Goal: Use online tool/utility: Utilize a website feature to perform a specific function

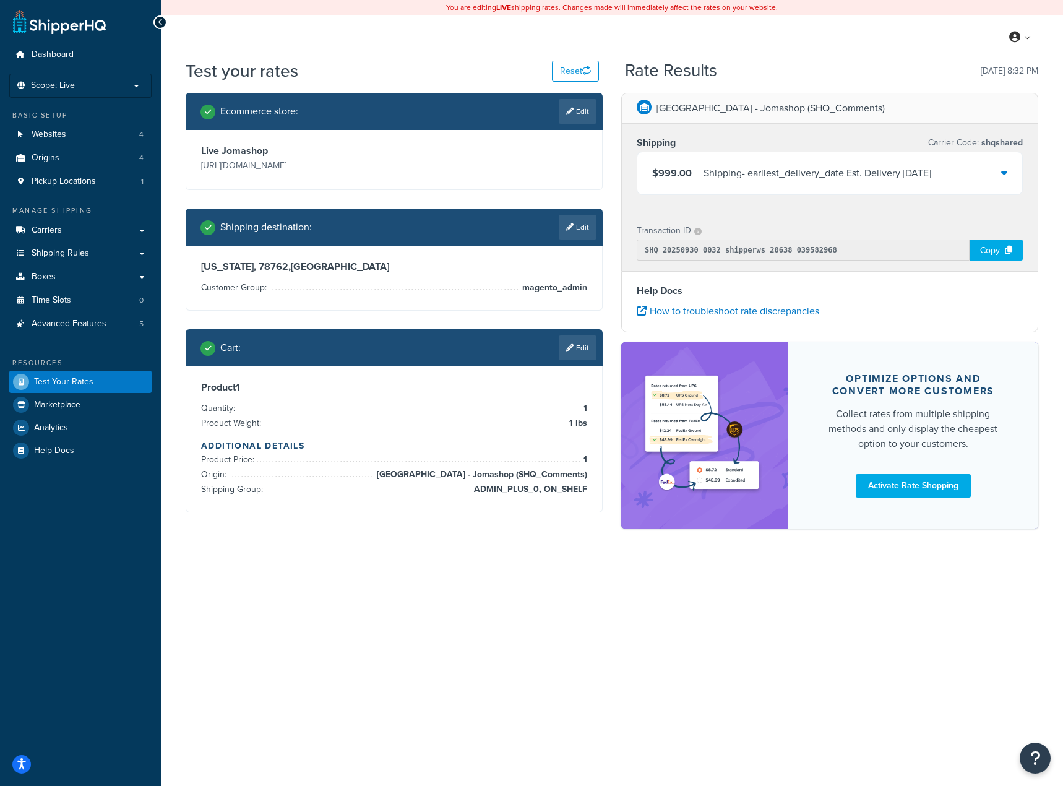
click at [504, 596] on div "You are editing LIVE shipping rates. Changes made will immediately affect the r…" at bounding box center [612, 393] width 902 height 786
click at [918, 168] on div "Shipping - earliest_delivery_date Est. Delivery Thu, Oct 2, 2025" at bounding box center [818, 173] width 228 height 17
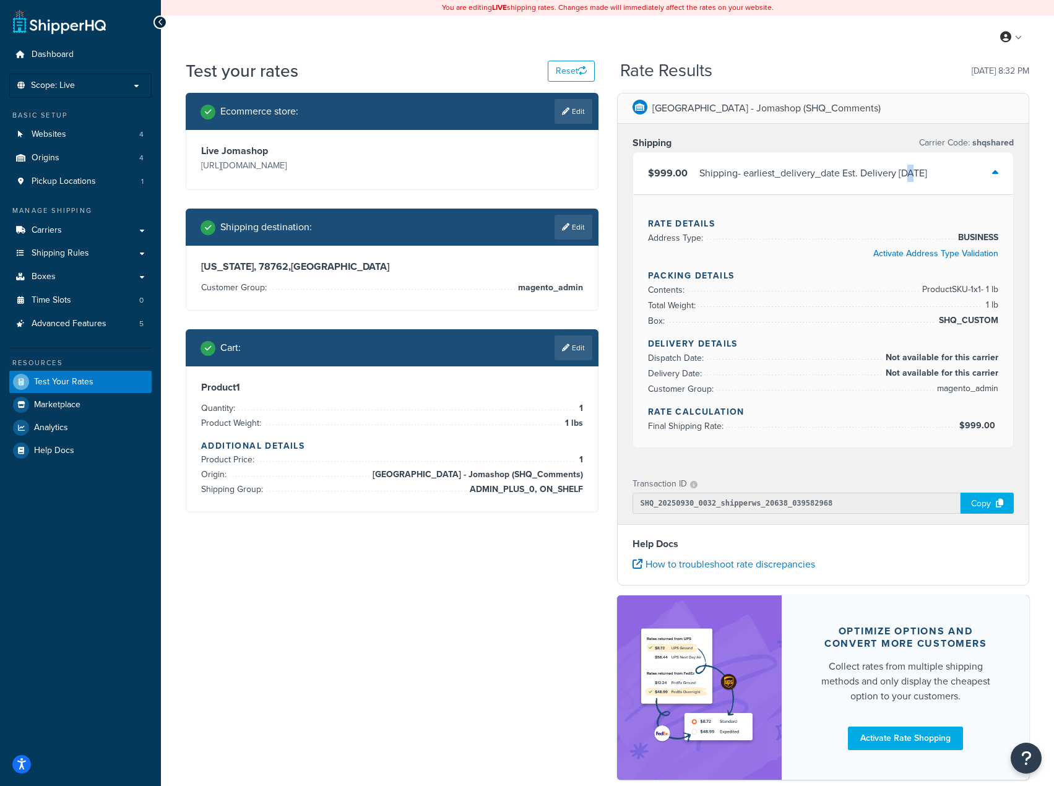
click at [913, 172] on div "Shipping - earliest_delivery_date Est. Delivery Thu, Oct 2, 2025" at bounding box center [813, 173] width 228 height 17
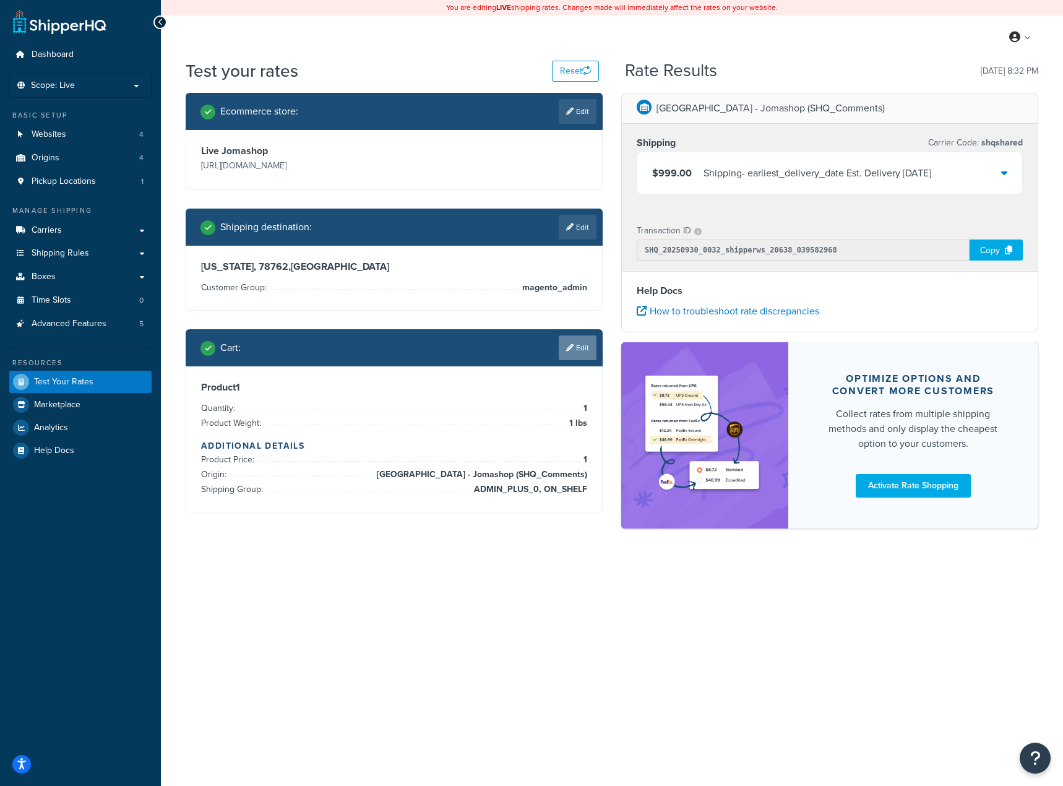
click at [586, 349] on link "Edit" at bounding box center [578, 347] width 38 height 25
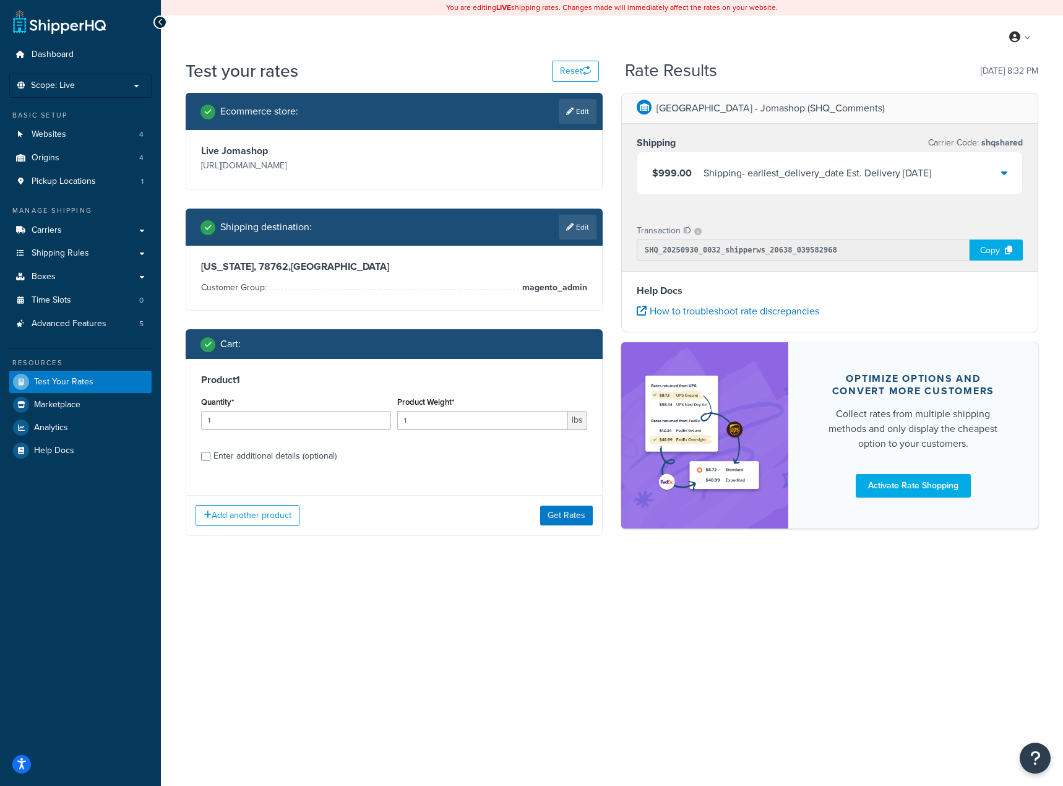
click at [260, 457] on div "Enter additional details (optional)" at bounding box center [275, 456] width 123 height 17
click at [210, 457] on input "Enter additional details (optional)" at bounding box center [205, 456] width 9 height 9
checkbox input "true"
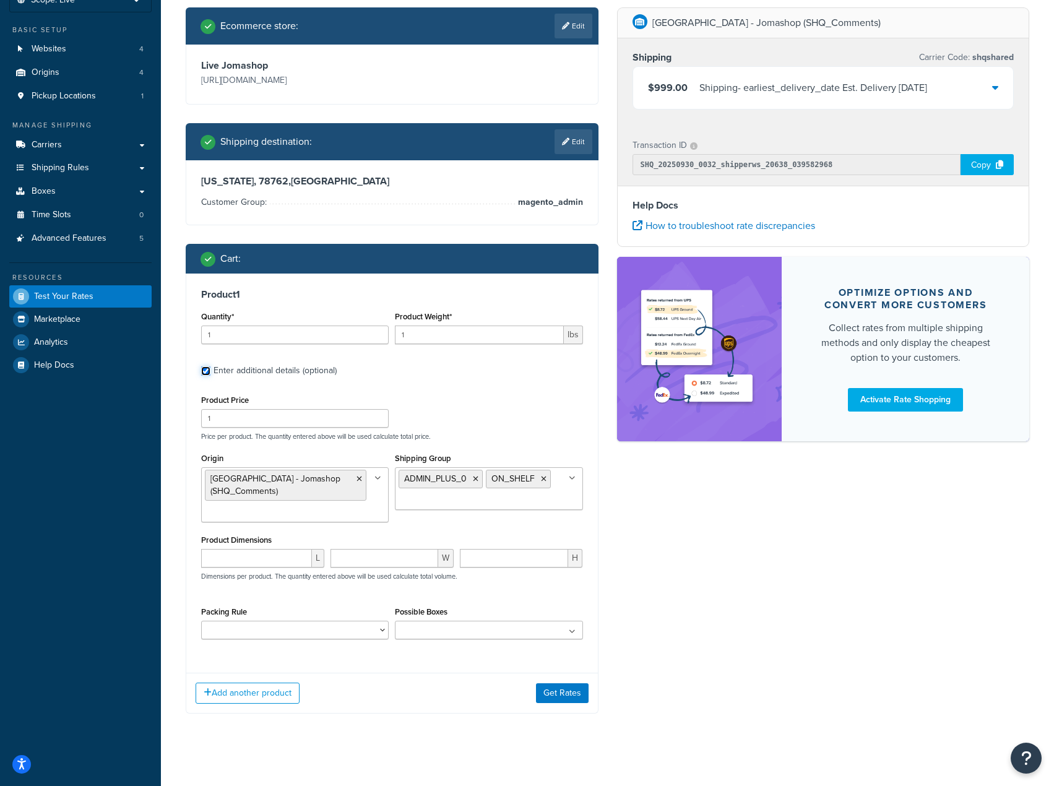
scroll to position [88, 0]
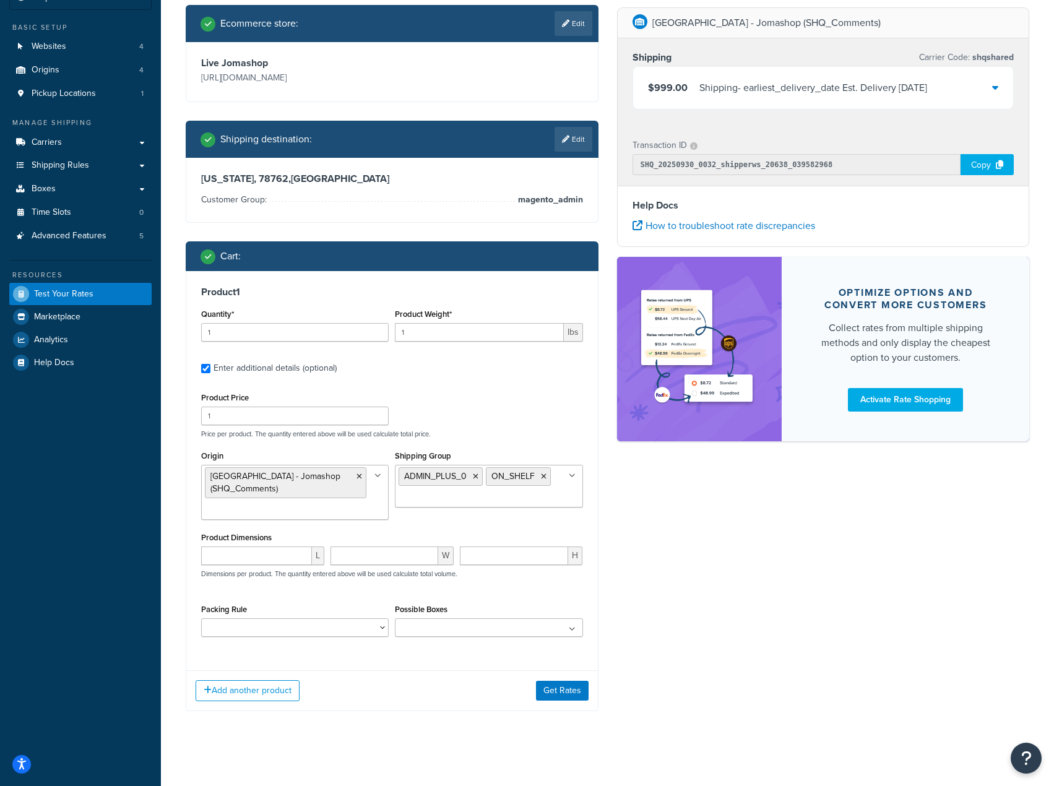
click at [466, 499] on input "Shipping Group" at bounding box center [454, 498] width 110 height 14
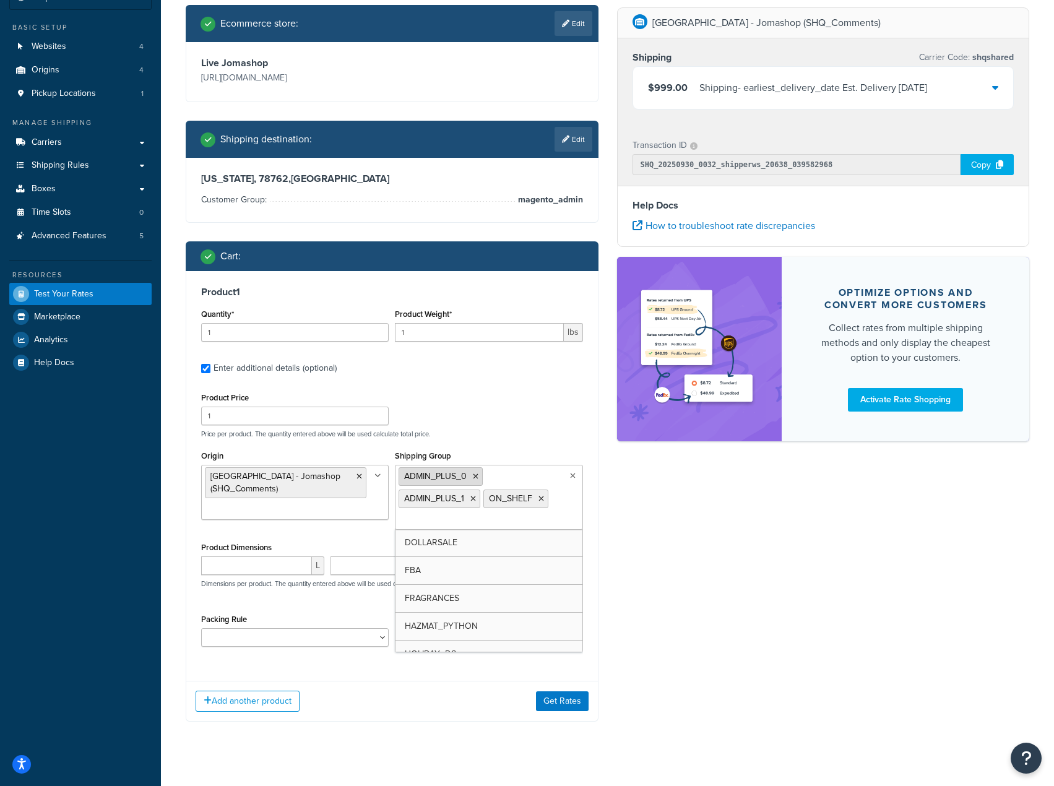
click at [475, 478] on icon at bounding box center [476, 476] width 6 height 7
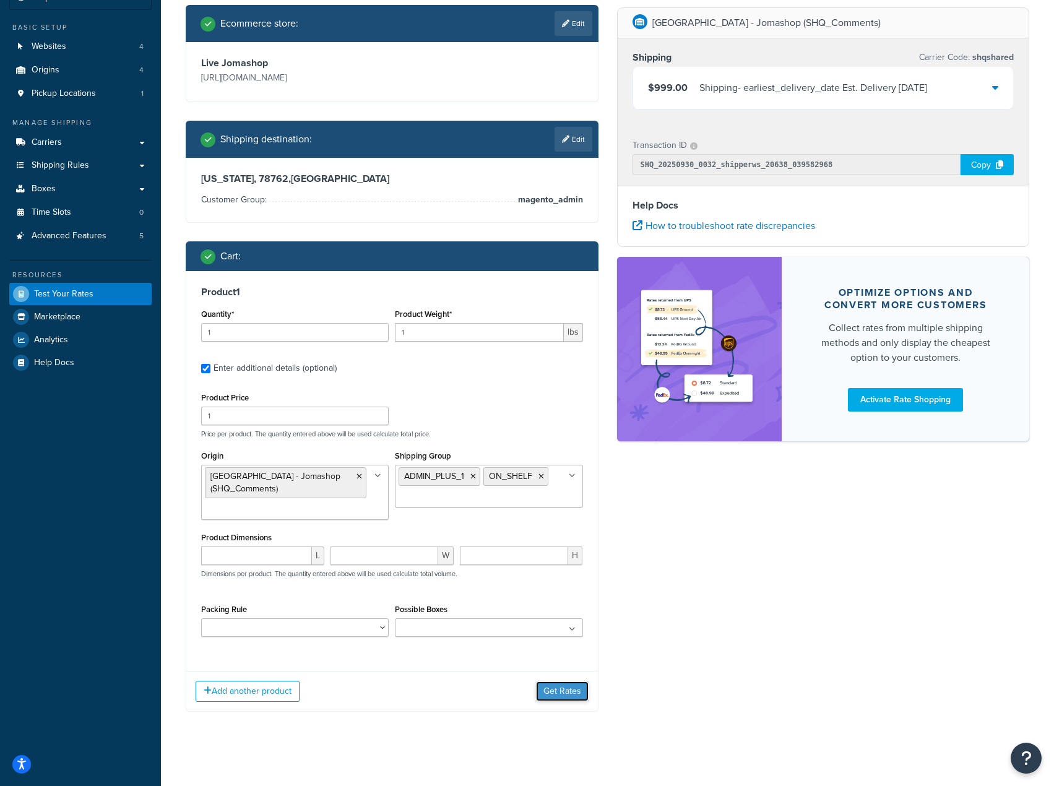
click at [564, 694] on button "Get Rates" at bounding box center [562, 691] width 53 height 20
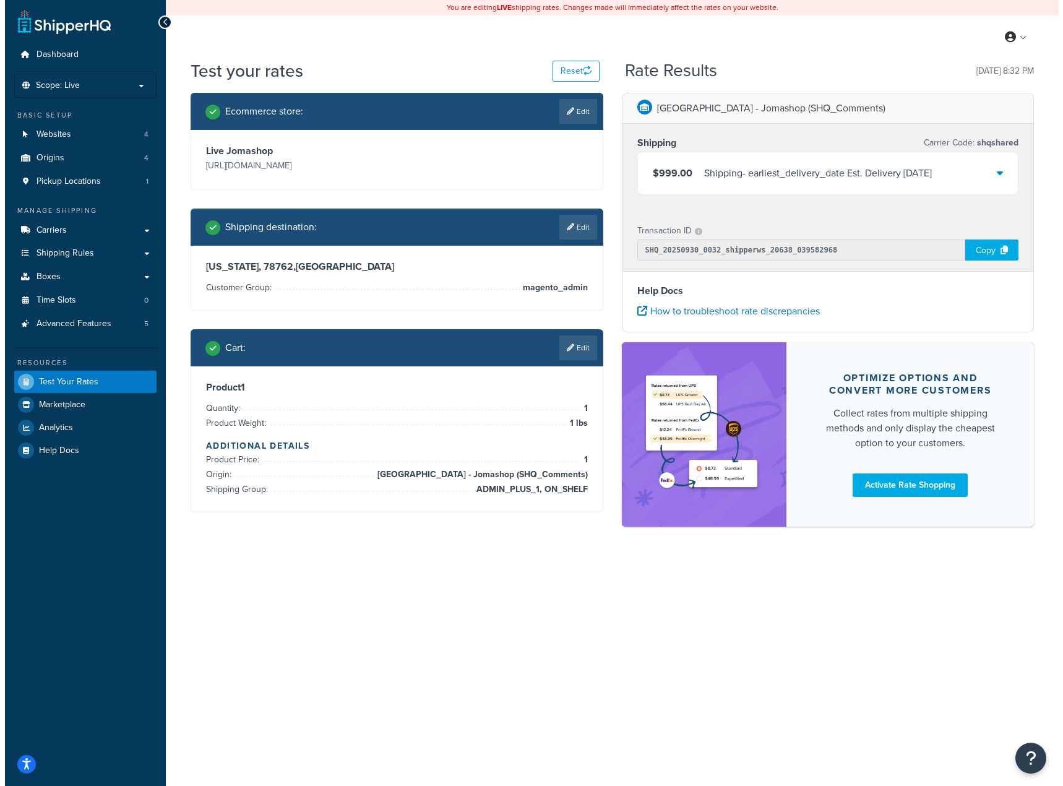
scroll to position [0, 0]
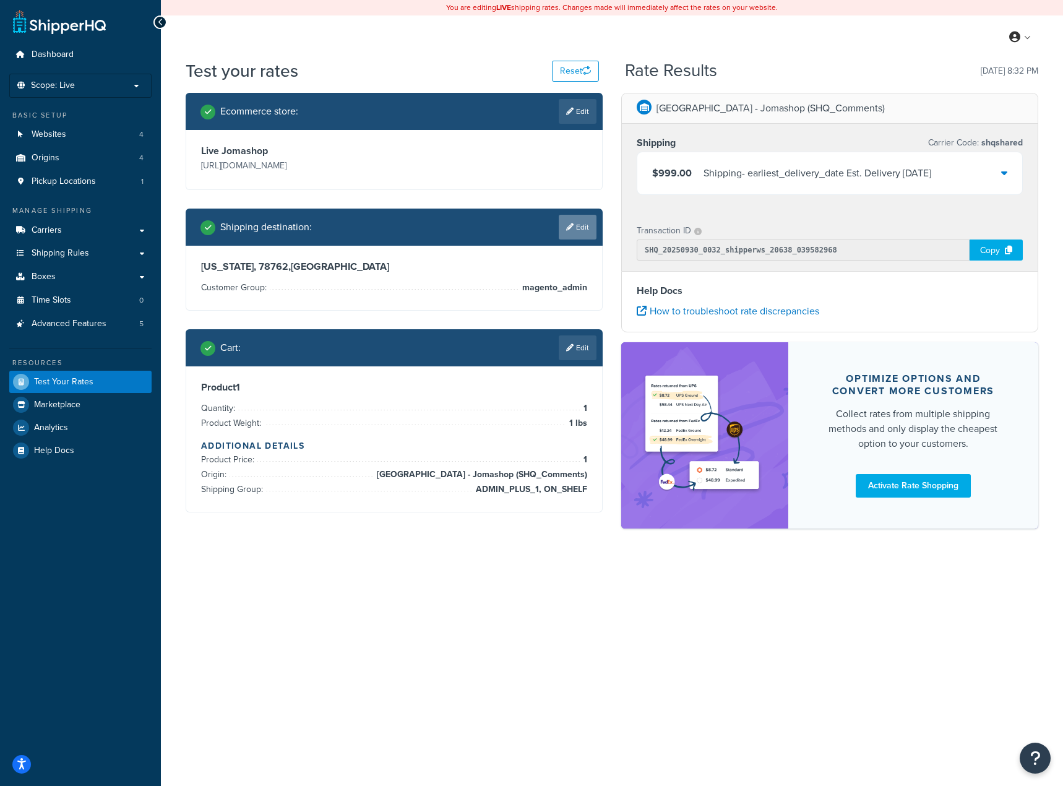
click at [567, 221] on link "Edit" at bounding box center [578, 227] width 38 height 25
select select "TX"
select select "magento_admin"
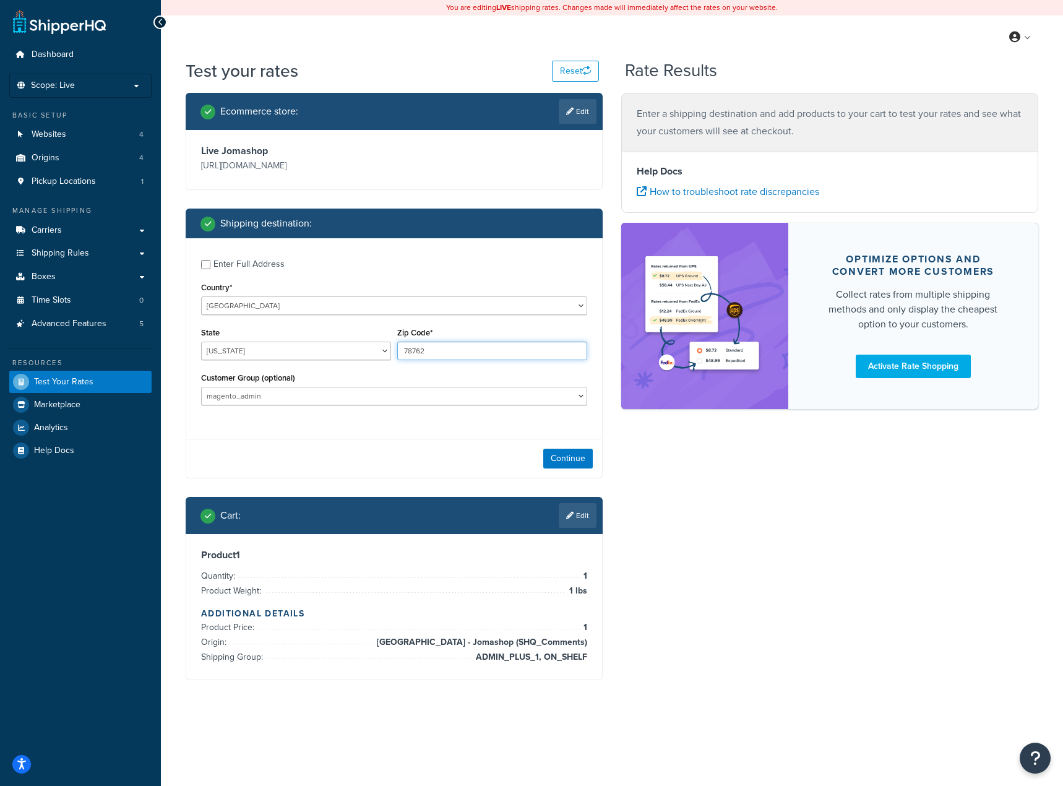
click at [459, 355] on input "78762" at bounding box center [492, 351] width 190 height 19
type input "78763"
click at [569, 464] on button "Continue" at bounding box center [568, 459] width 50 height 20
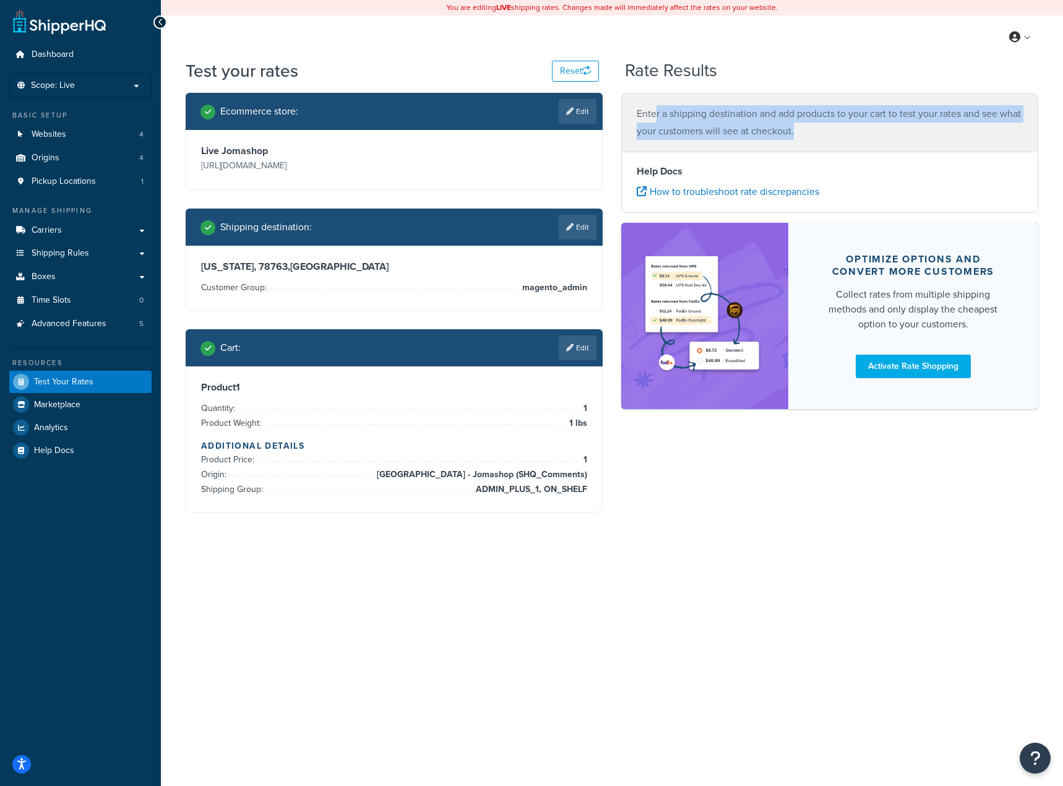
drag, startPoint x: 656, startPoint y: 106, endPoint x: 893, endPoint y: 127, distance: 237.9
click at [893, 127] on p "Enter a shipping destination and add products to your cart to test your rates a…" at bounding box center [830, 122] width 386 height 35
drag, startPoint x: 886, startPoint y: 134, endPoint x: 605, endPoint y: 244, distance: 301.3
click at [885, 134] on p "Enter a shipping destination and add products to your cart to test your rates a…" at bounding box center [830, 122] width 386 height 35
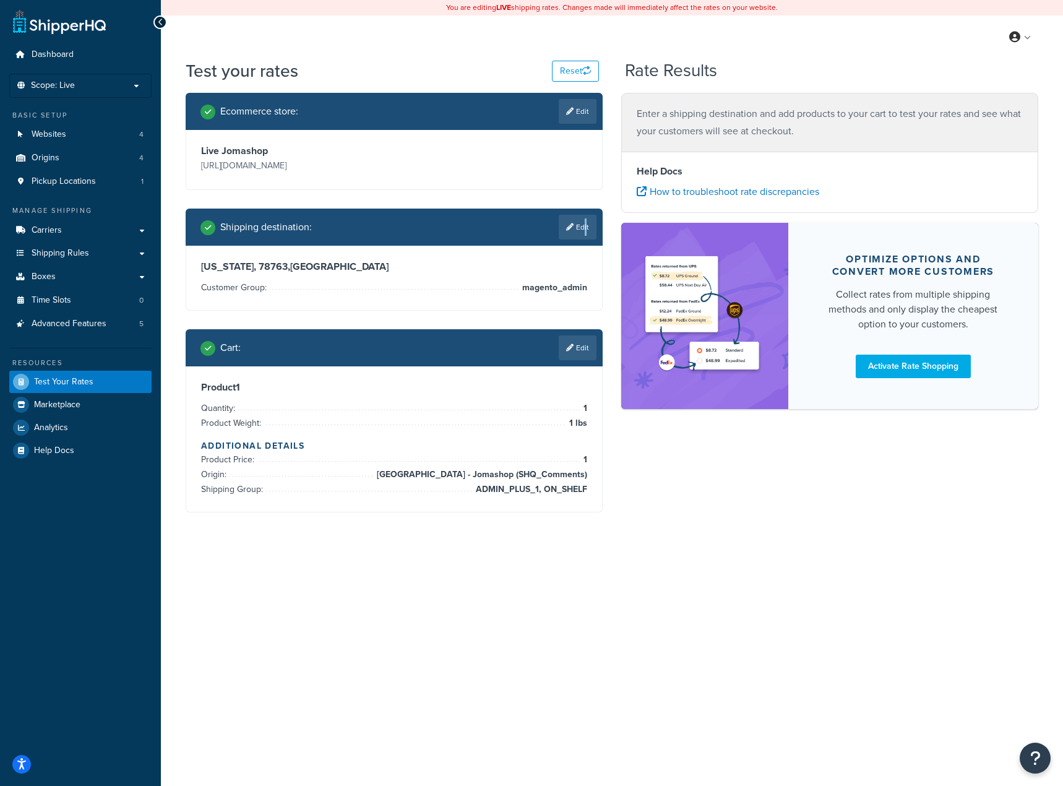
click at [584, 228] on link "Edit" at bounding box center [578, 227] width 38 height 25
select select "TX"
select select "magento_admin"
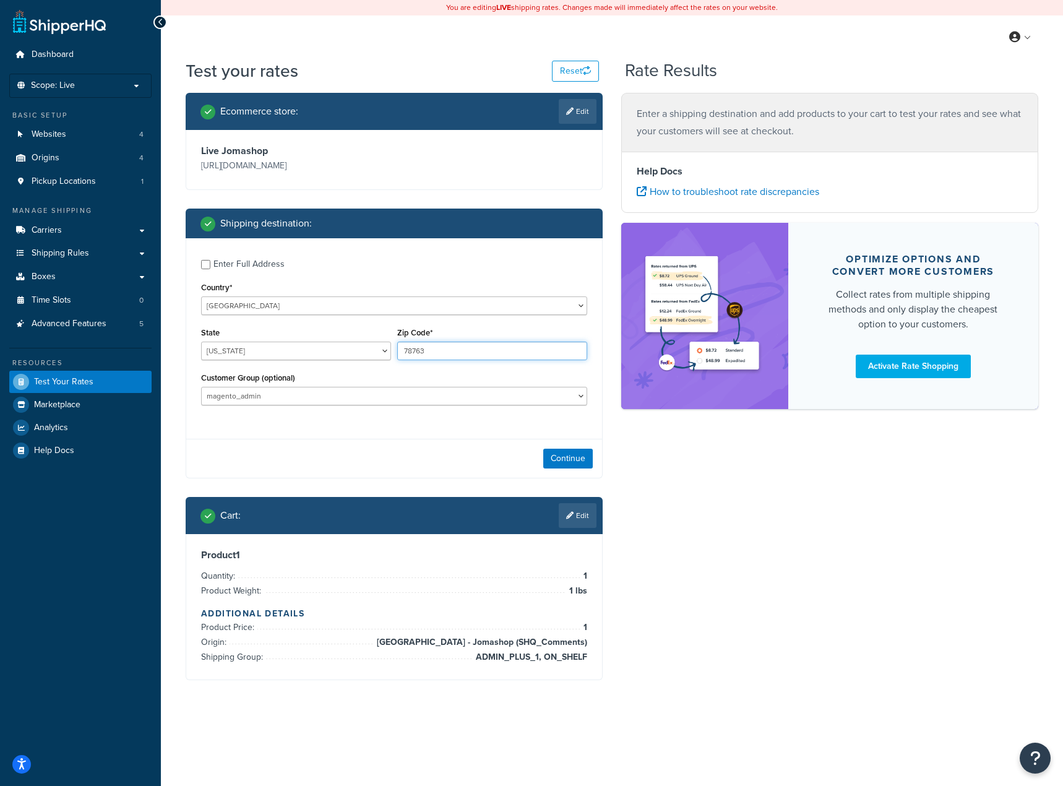
click at [419, 352] on input "78763" at bounding box center [492, 351] width 190 height 19
click at [210, 263] on div "Enter Full Address" at bounding box center [394, 263] width 386 height 20
click at [206, 264] on input "Enter Full Address" at bounding box center [205, 264] width 9 height 9
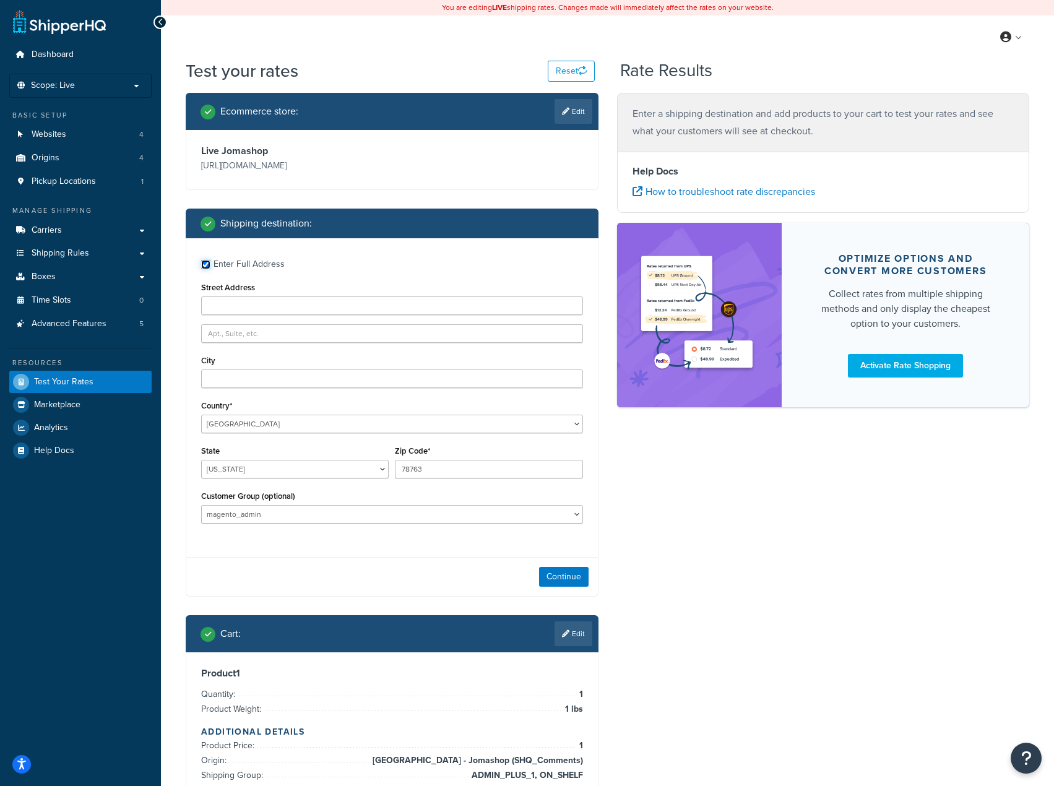
click at [203, 264] on input "Enter Full Address" at bounding box center [205, 264] width 9 height 9
checkbox input "false"
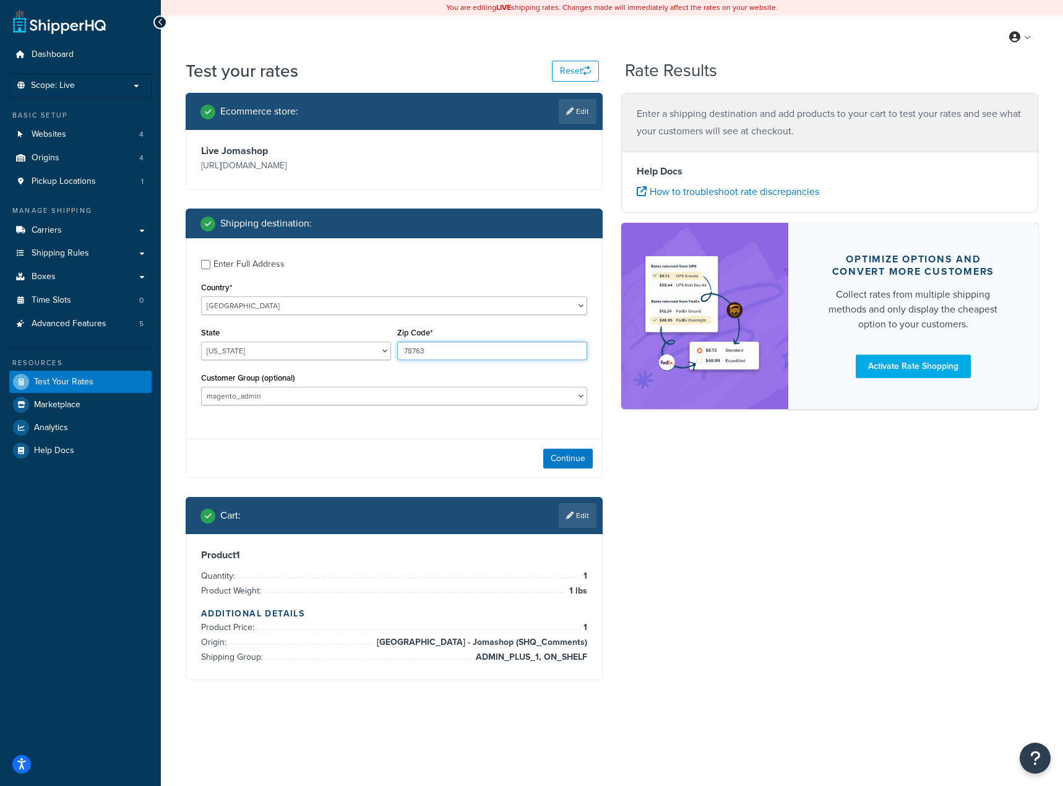
click at [451, 352] on input "78763" at bounding box center [492, 351] width 190 height 19
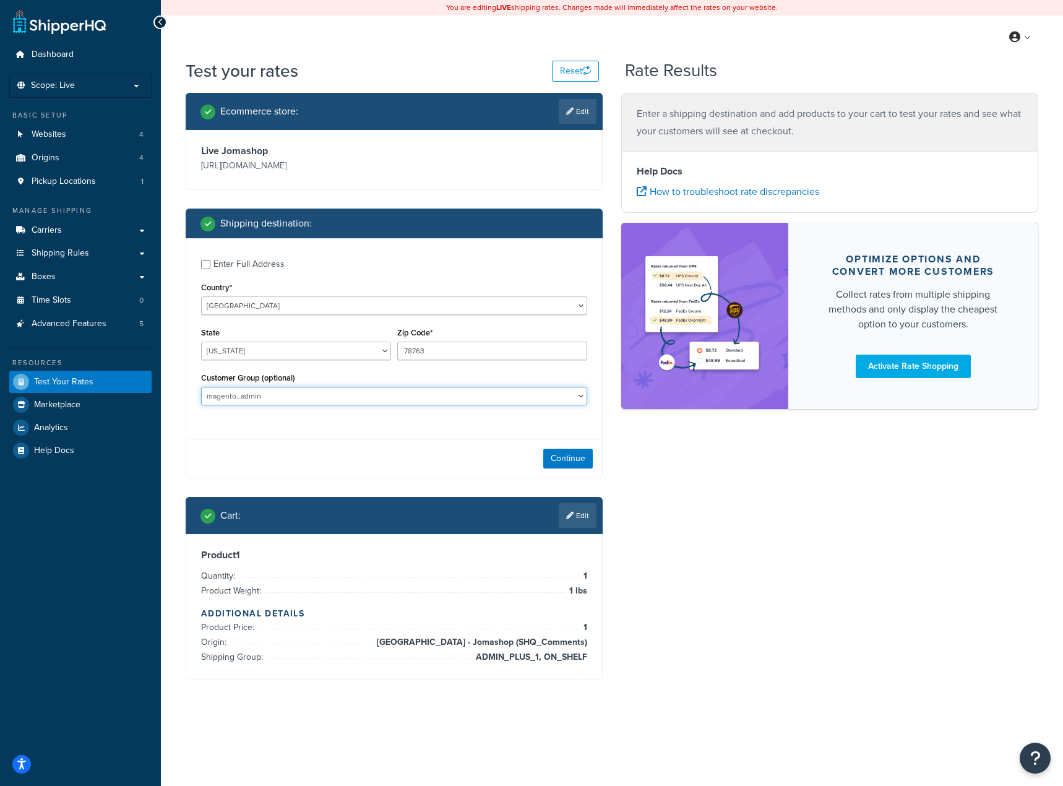
click at [376, 403] on select "Balaan Group General magento_admin NOT LOGGED IN Poizon Group Retailer Tax Exem…" at bounding box center [394, 396] width 386 height 19
click at [377, 396] on select "Balaan Group General magento_admin NOT LOGGED IN Poizon Group Retailer Tax Exem…" at bounding box center [394, 396] width 386 height 19
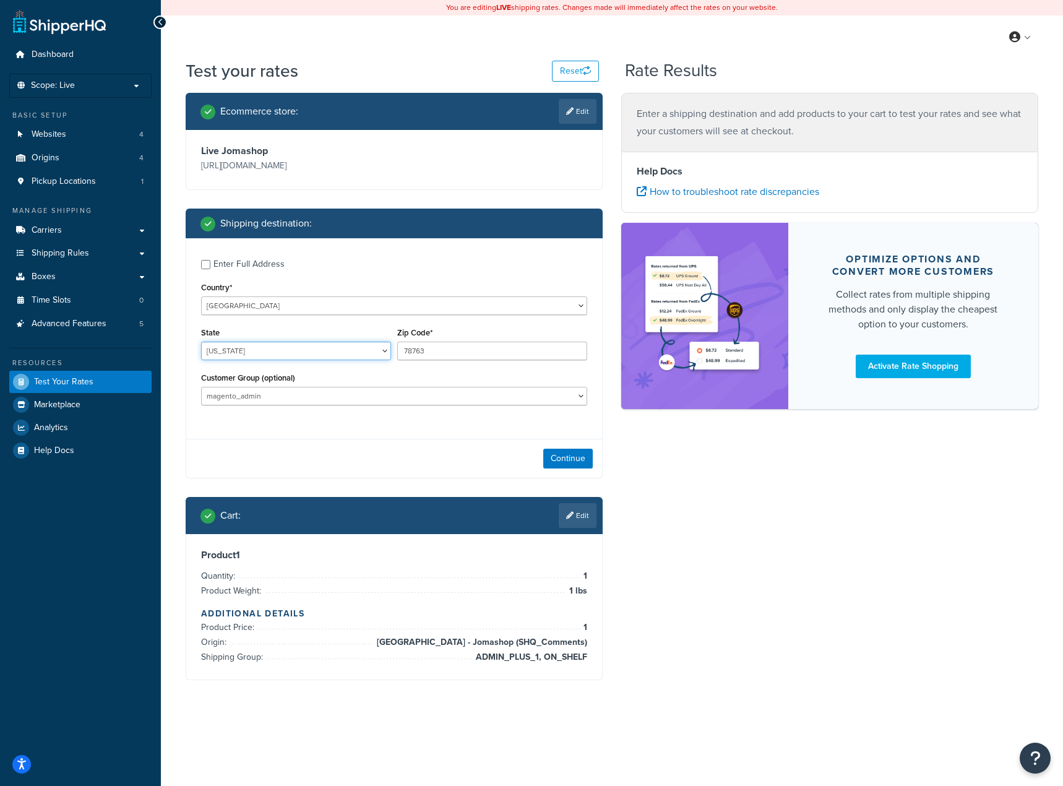
click at [310, 355] on select "Alabama Alaska American Samoa Arizona Arkansas Armed Forces Americas Armed Forc…" at bounding box center [296, 351] width 190 height 19
select select "NV"
click at [201, 342] on select "Alabama Alaska American Samoa Arizona Arkansas Armed Forces Americas Armed Forc…" at bounding box center [296, 351] width 190 height 19
click at [576, 458] on button "Continue" at bounding box center [568, 459] width 50 height 20
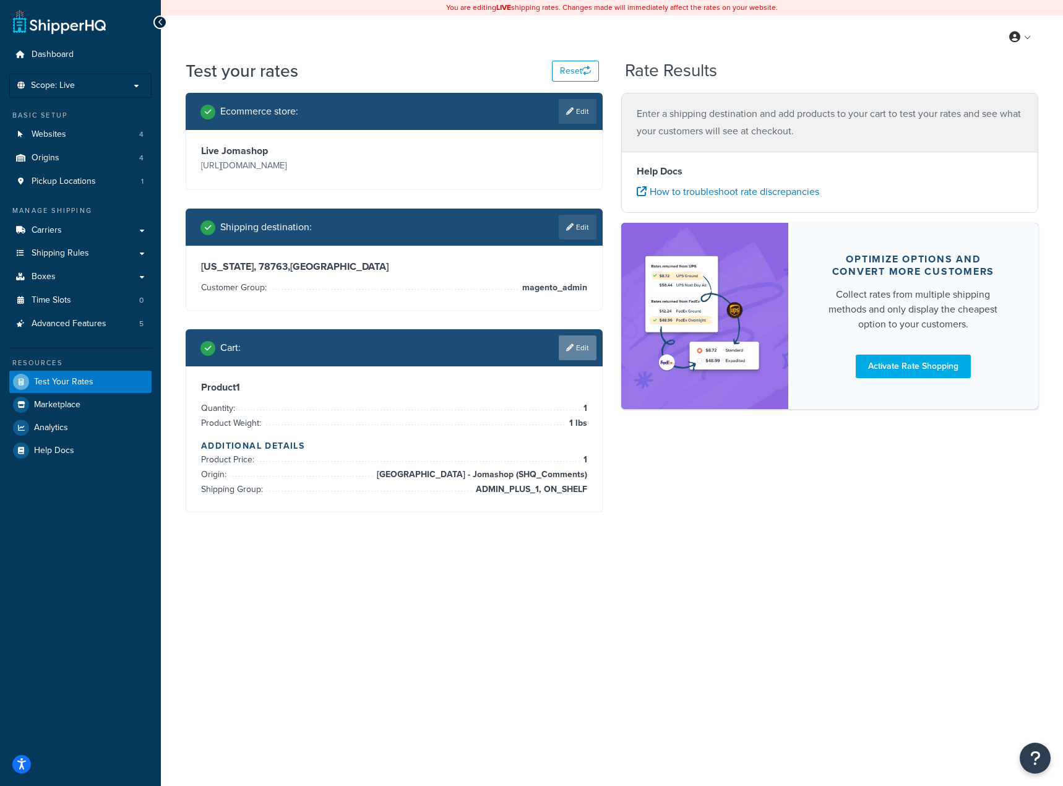
click at [572, 347] on icon at bounding box center [569, 347] width 7 height 7
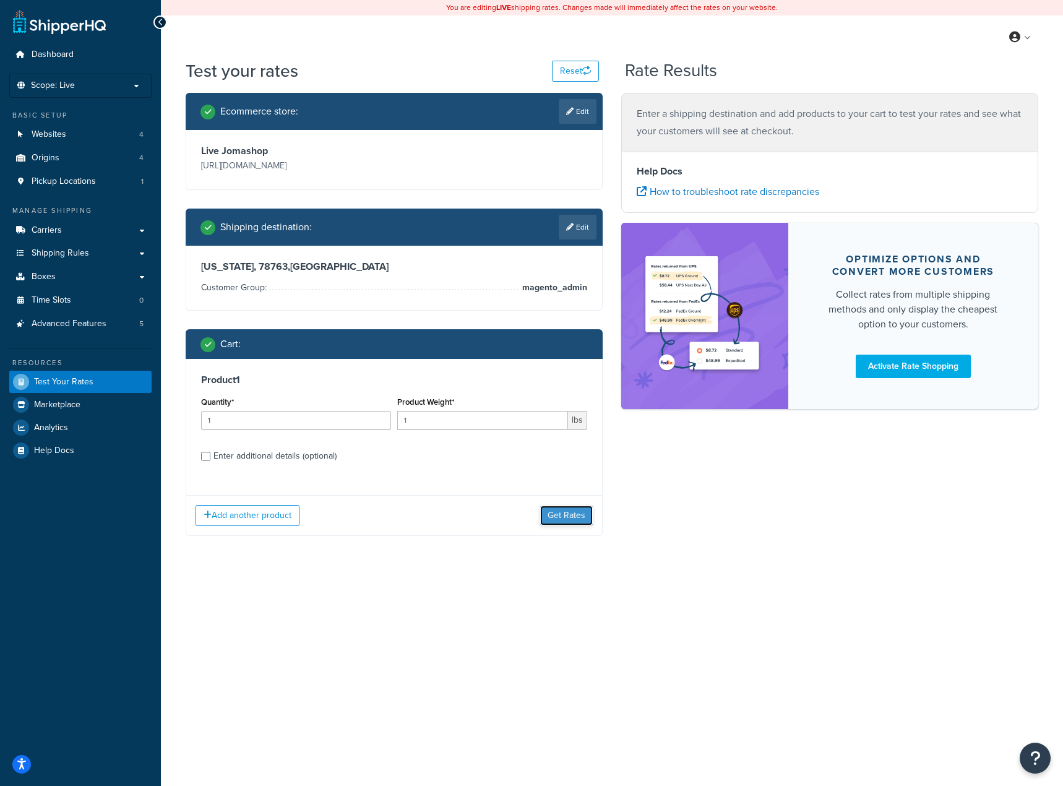
click at [566, 513] on button "Get Rates" at bounding box center [566, 516] width 53 height 20
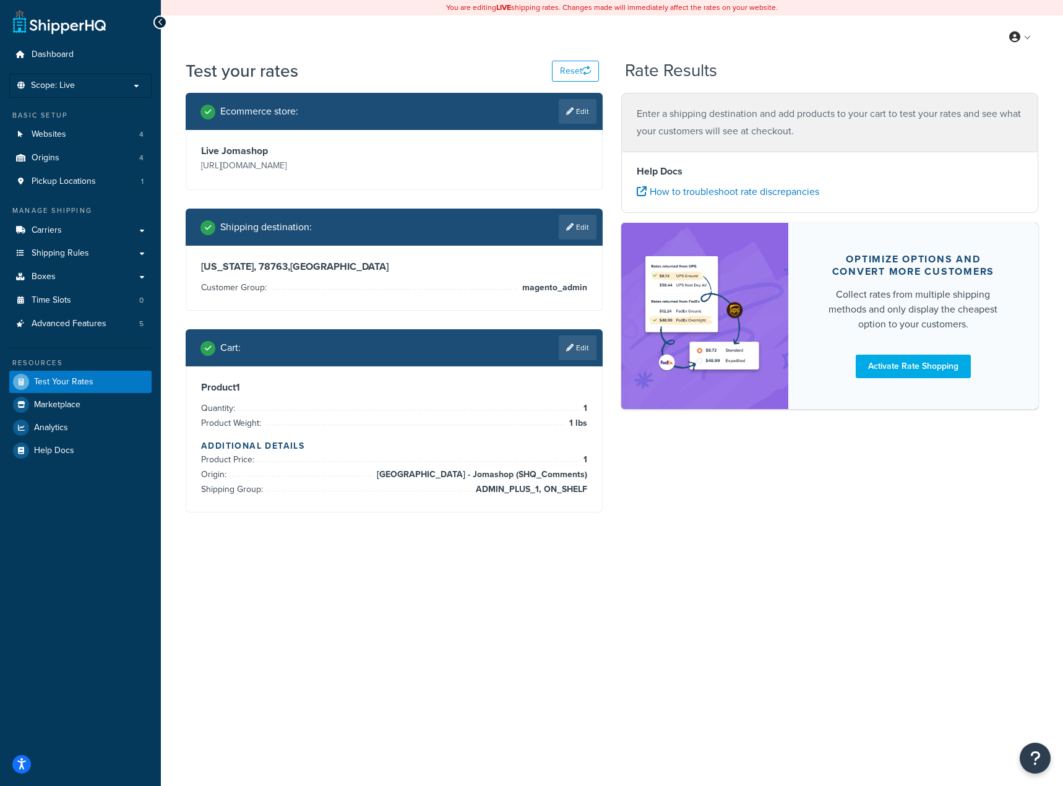
click at [789, 609] on div "You are editing LIVE shipping rates. Changes made will immediately affect the r…" at bounding box center [612, 393] width 902 height 786
click at [596, 572] on div "You are editing LIVE shipping rates. Changes made will immediately affect the r…" at bounding box center [612, 393] width 902 height 786
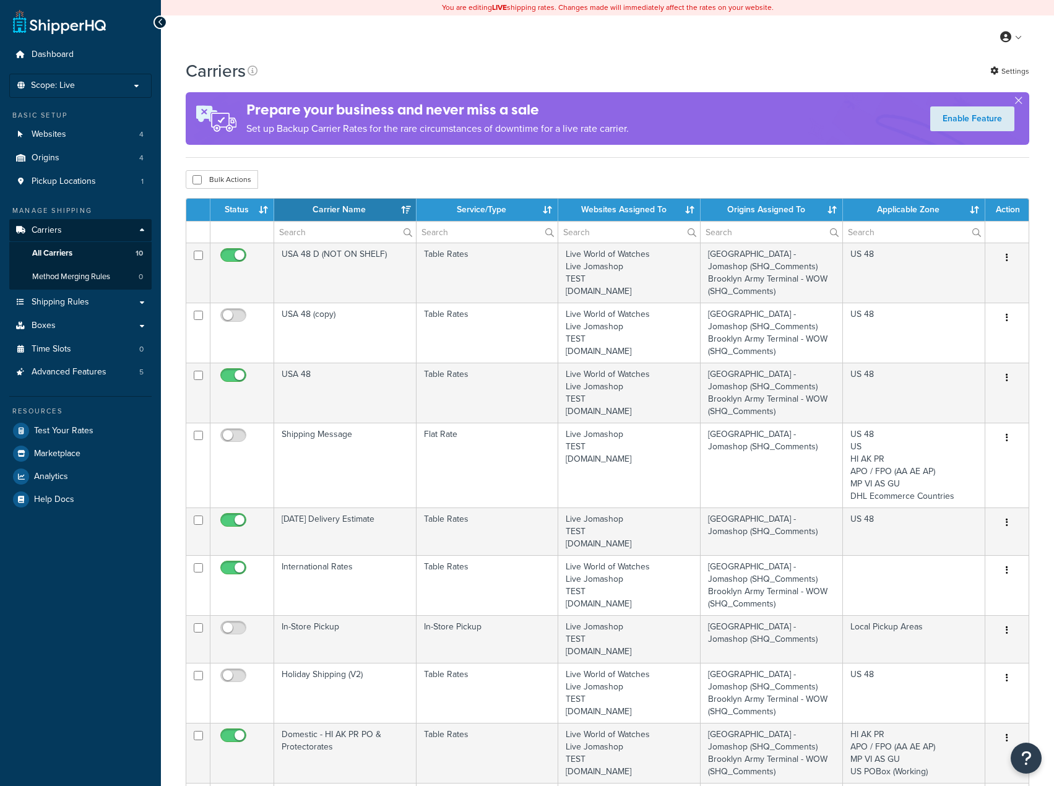
select select "15"
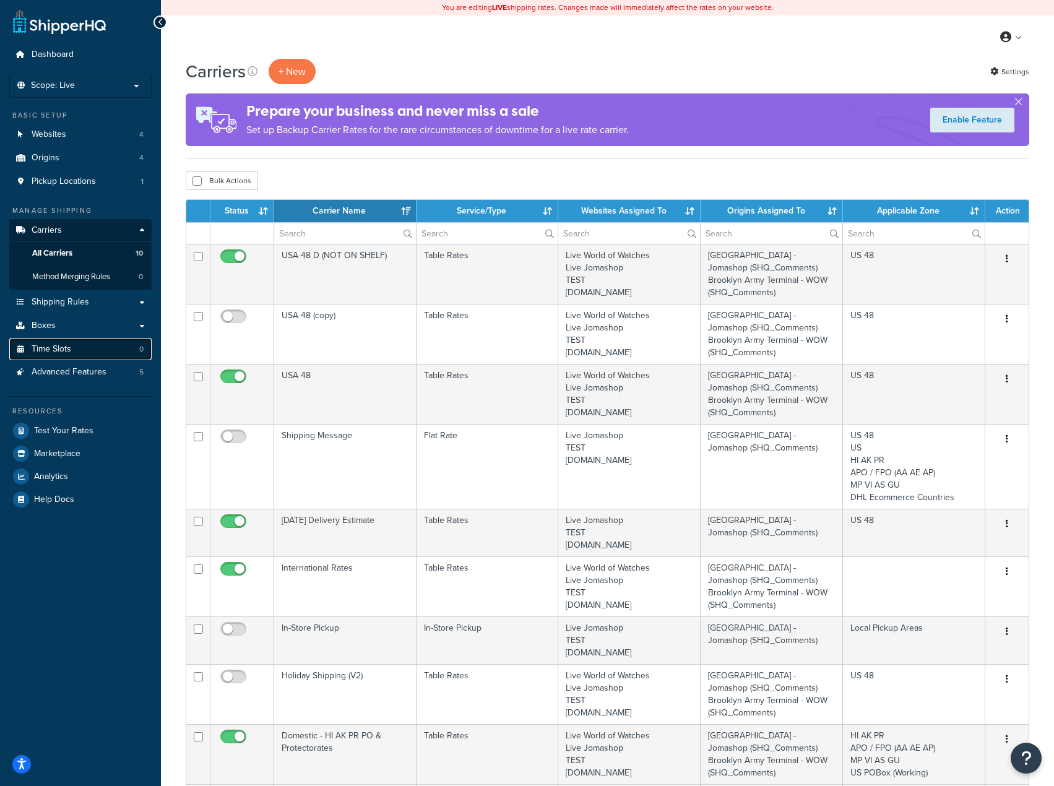
click at [100, 344] on link "Time Slots 0" at bounding box center [80, 349] width 142 height 23
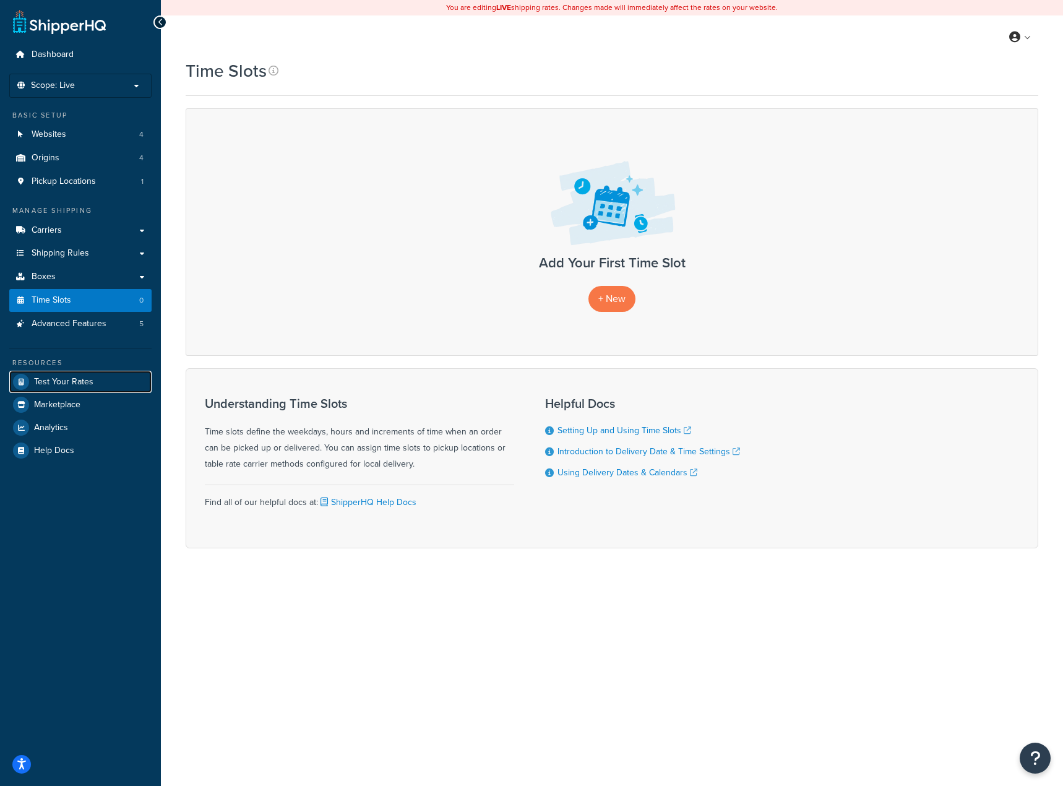
drag, startPoint x: 84, startPoint y: 381, endPoint x: 221, endPoint y: 162, distance: 258.6
click at [85, 381] on span "Test Your Rates" at bounding box center [63, 382] width 59 height 11
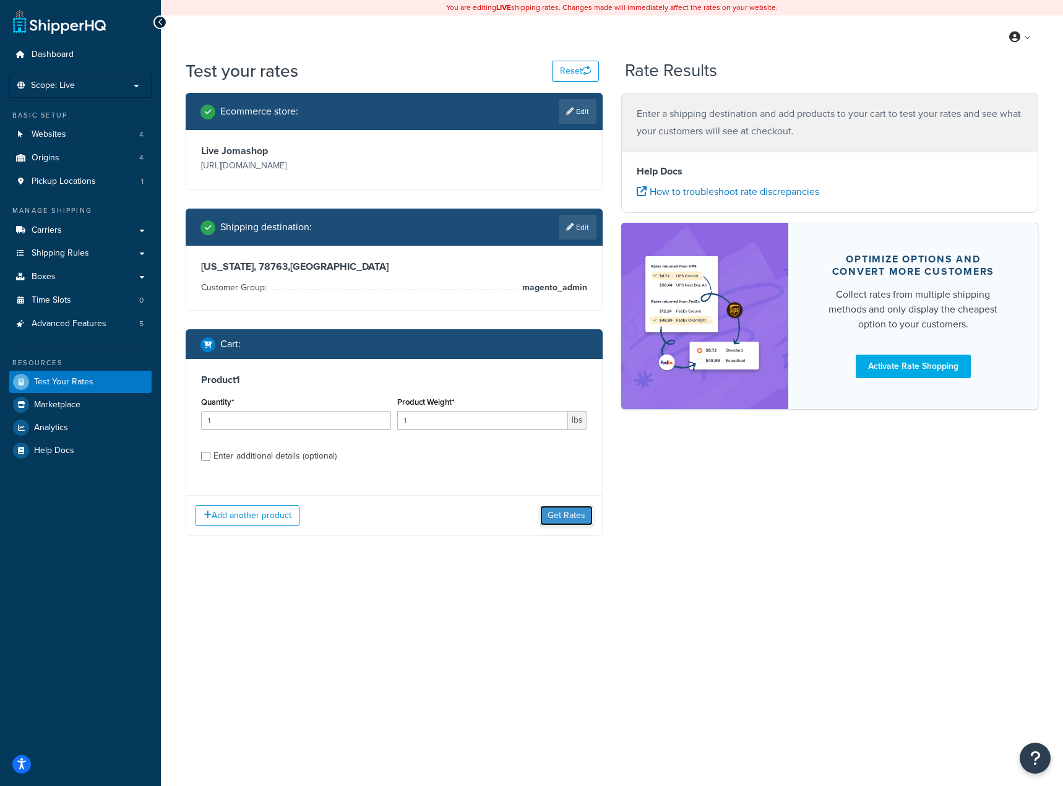
click at [571, 507] on button "Get Rates" at bounding box center [566, 516] width 53 height 20
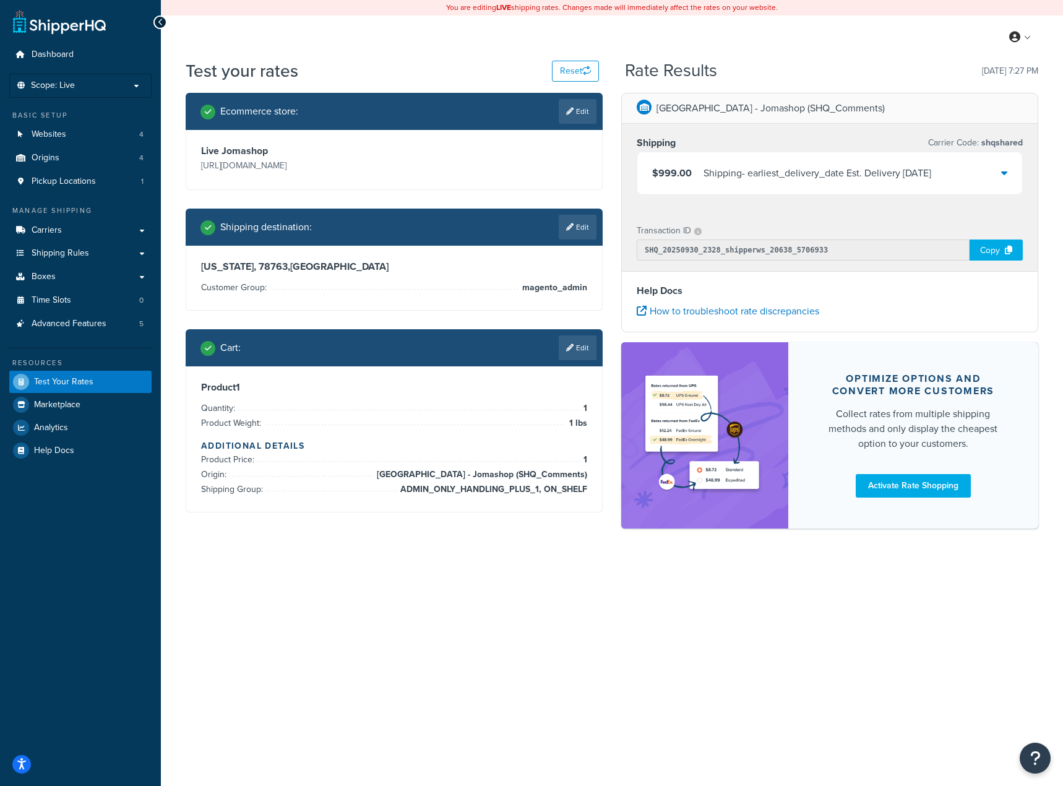
click at [889, 176] on div "Shipping - earliest_delivery_date Est. Delivery Thu, Oct 9, 2025" at bounding box center [818, 173] width 228 height 17
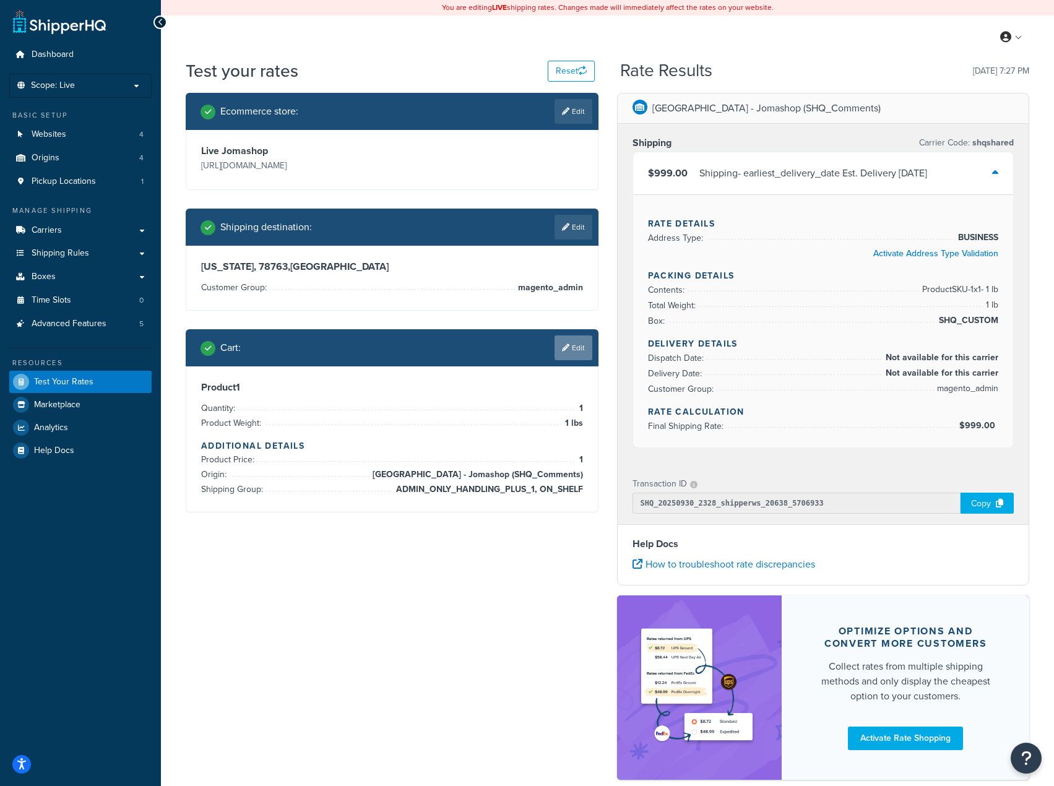
click at [574, 356] on link "Edit" at bounding box center [574, 347] width 38 height 25
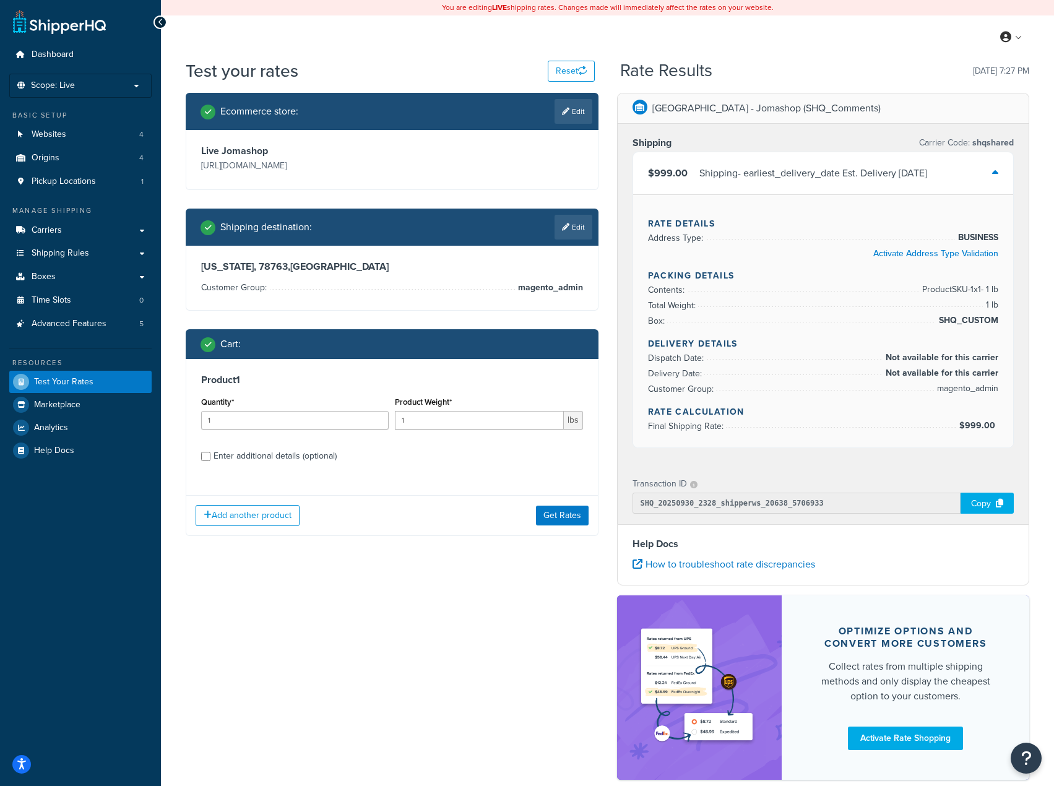
click at [281, 461] on div "Enter additional details (optional)" at bounding box center [275, 456] width 123 height 17
click at [210, 461] on input "Enter additional details (optional)" at bounding box center [205, 456] width 9 height 9
checkbox input "true"
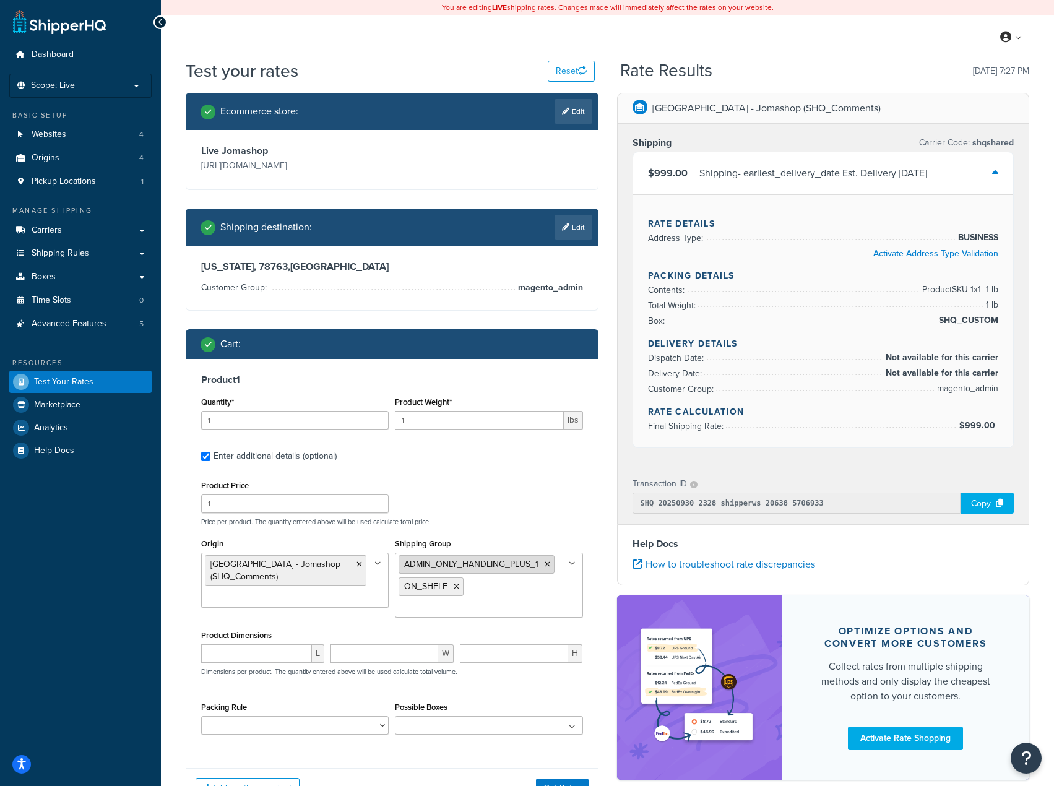
click at [550, 563] on icon at bounding box center [548, 564] width 6 height 7
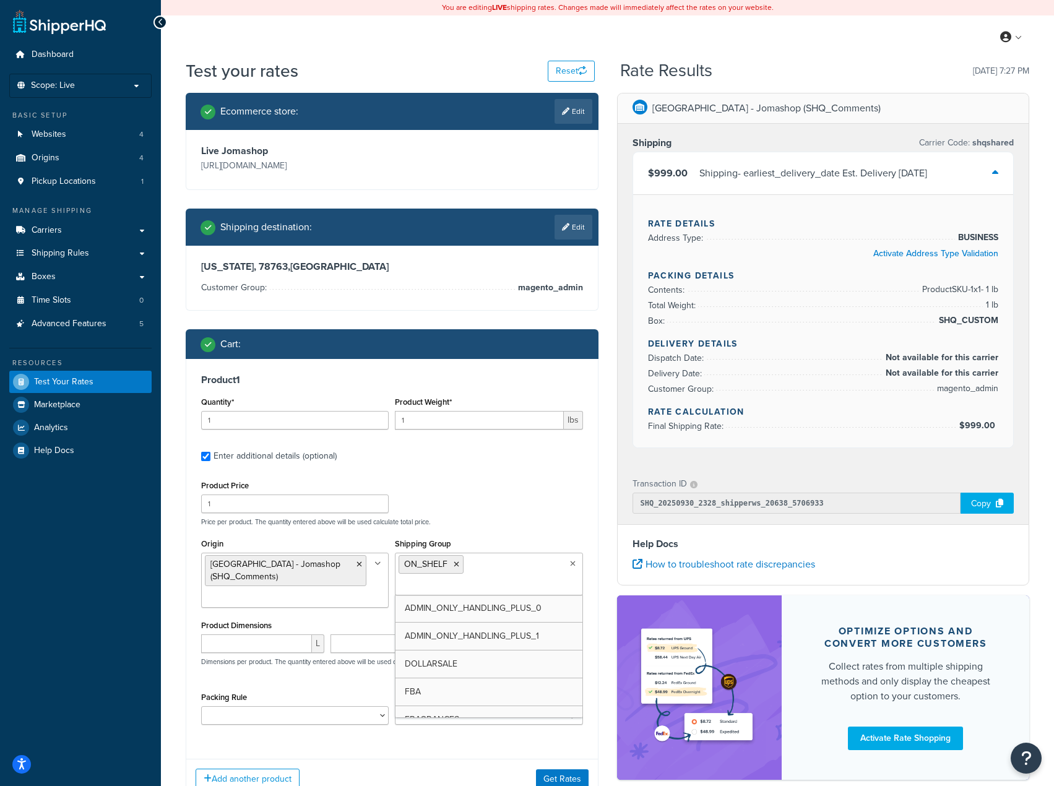
click at [518, 566] on ul "ON_SHELF" at bounding box center [489, 574] width 188 height 43
drag, startPoint x: 511, startPoint y: 607, endPoint x: 524, endPoint y: 603, distance: 13.4
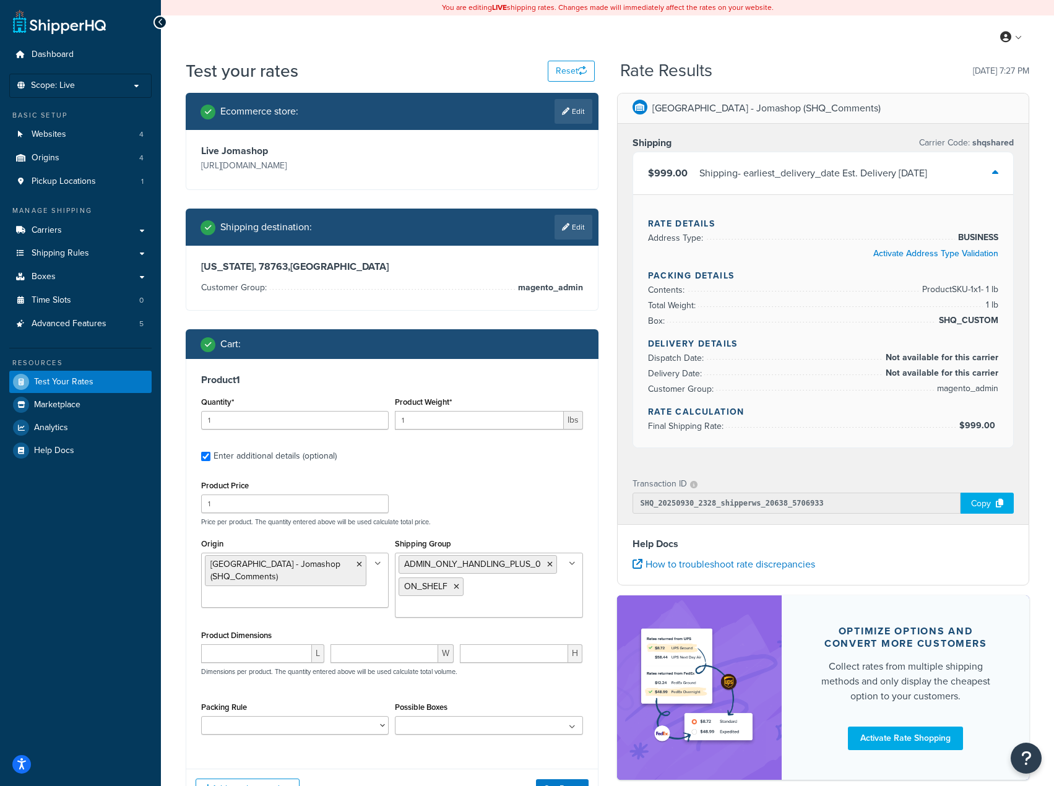
click at [568, 513] on div "Product Price 1 Price per product. The quantity entered above will be used calc…" at bounding box center [392, 501] width 388 height 49
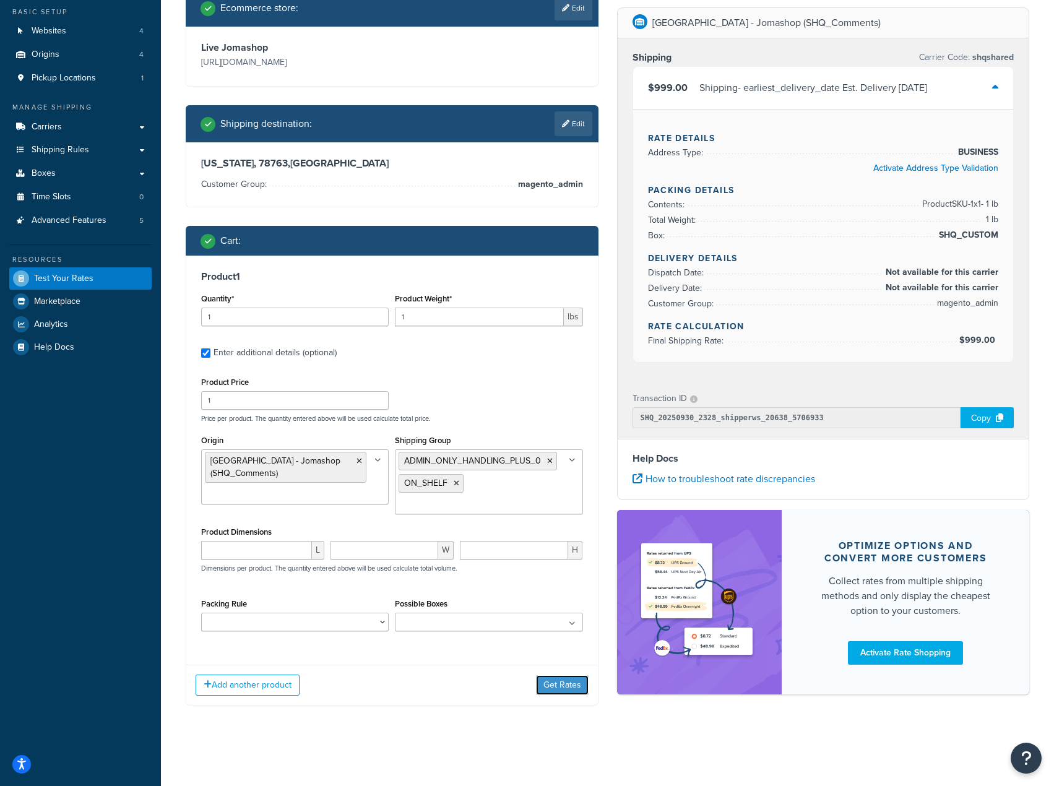
click at [561, 691] on button "Get Rates" at bounding box center [562, 685] width 53 height 20
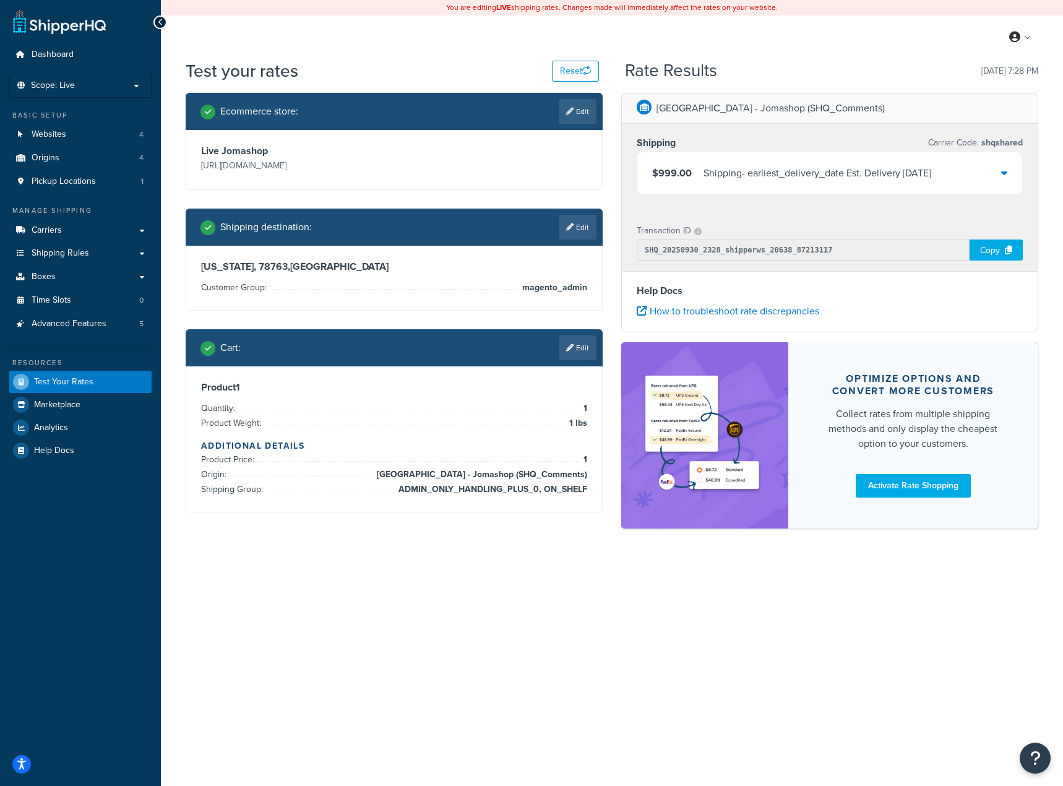
click at [373, 578] on div "You are editing LIVE shipping rates. Changes made will immediately affect the r…" at bounding box center [612, 393] width 902 height 786
click at [270, 589] on div "You are editing LIVE shipping rates. Changes made will immediately affect the r…" at bounding box center [612, 393] width 902 height 786
drag, startPoint x: 400, startPoint y: 490, endPoint x: 587, endPoint y: 491, distance: 186.3
click at [587, 491] on span "ADMIN_ONLY_HANDLING_PLUS_0, ON_SHELF" at bounding box center [492, 489] width 192 height 15
copy span "ADMIN_ONLY_HANDLING_PLUS_0, ON_SHELF"
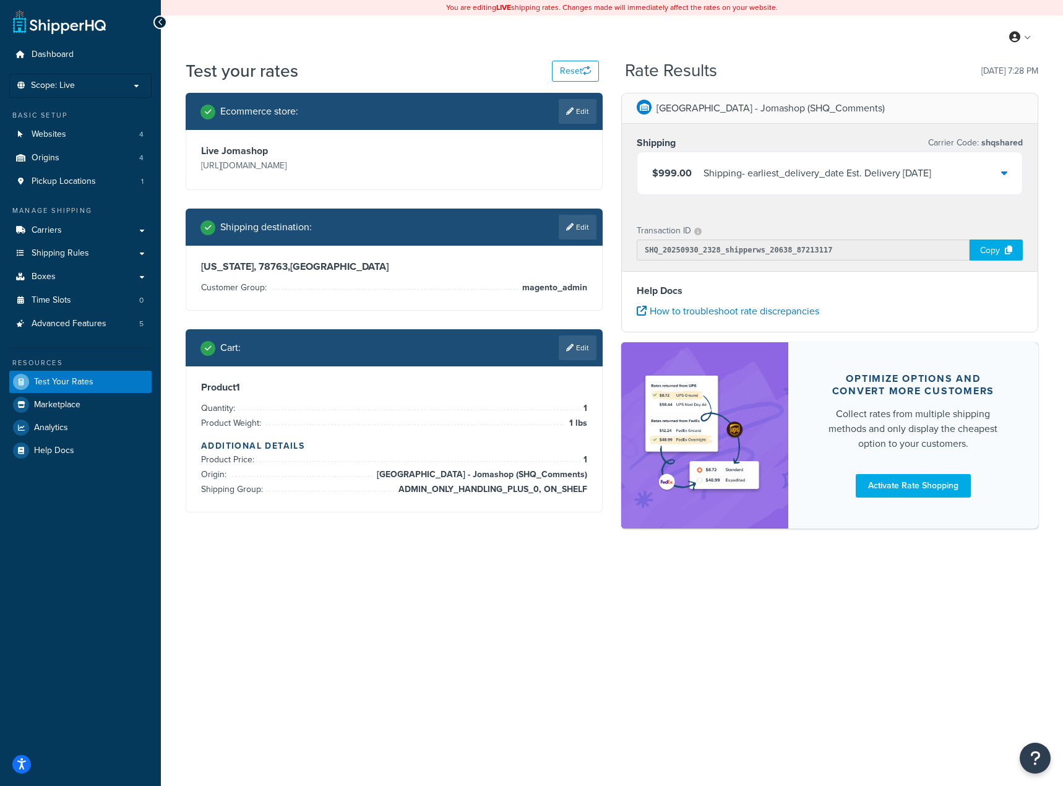
click at [284, 574] on div "You are editing LIVE shipping rates. Changes made will immediately affect the r…" at bounding box center [612, 393] width 902 height 786
click at [436, 491] on span "ADMIN_ONLY_HANDLING_PLUS_0, ON_SHELF" at bounding box center [492, 489] width 192 height 15
copy span "ADMIN_ONLY_HANDLING_PLUS_0"
